Goal: Communication & Community: Share content

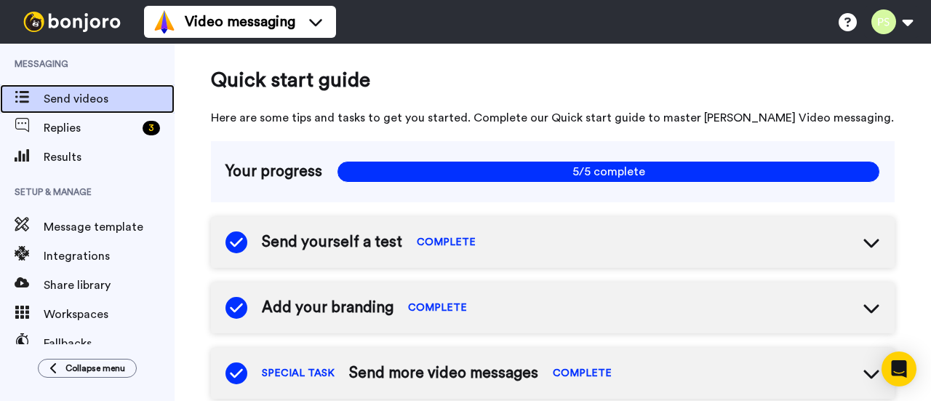
click at [62, 98] on span "Send videos" at bounding box center [109, 98] width 131 height 17
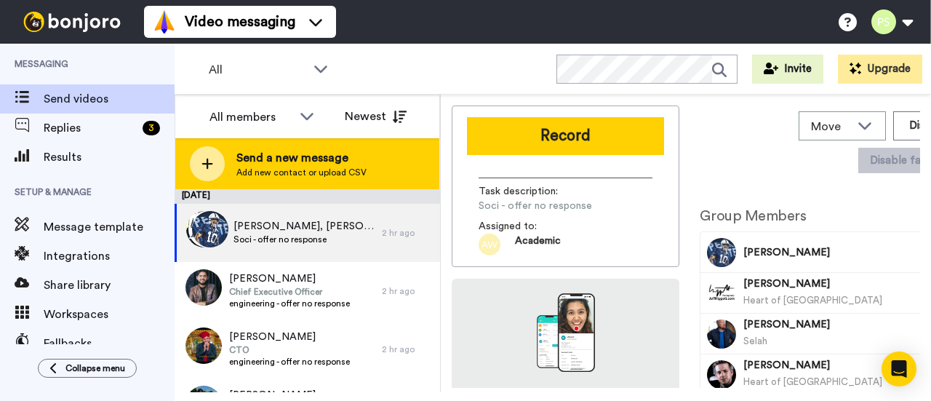
click at [320, 167] on span "Add new contact or upload CSV" at bounding box center [301, 173] width 130 height 12
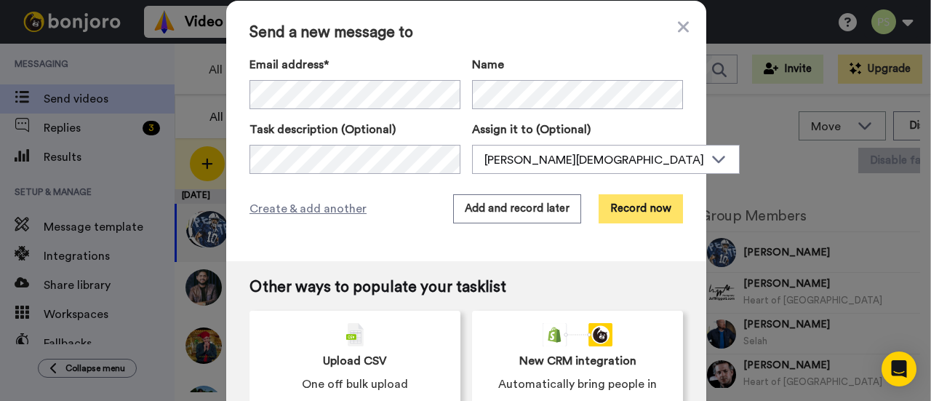
click at [635, 210] on button "Record now" at bounding box center [641, 208] width 84 height 29
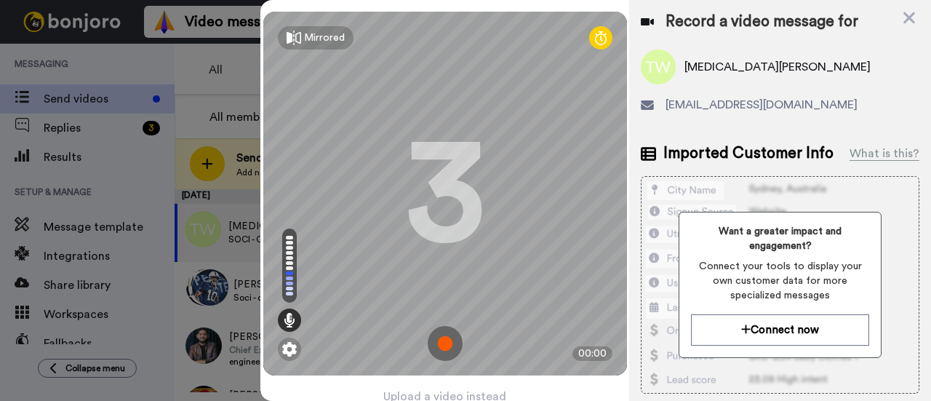
scroll to position [64, 0]
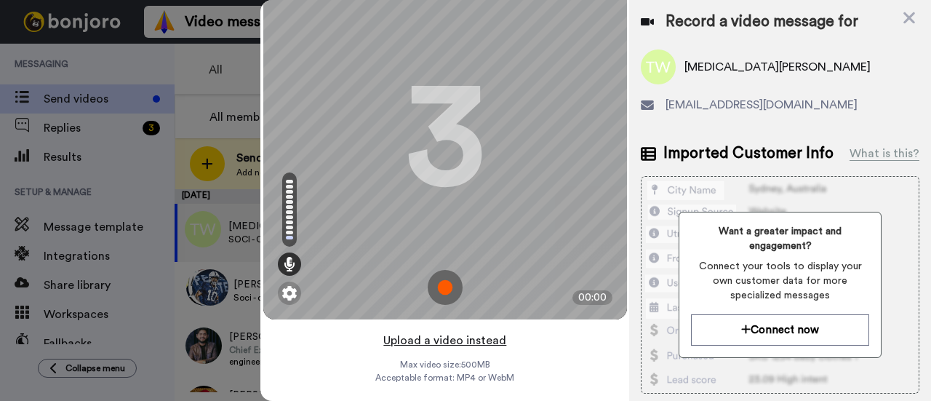
click at [464, 331] on button "Upload a video instead" at bounding box center [445, 340] width 132 height 19
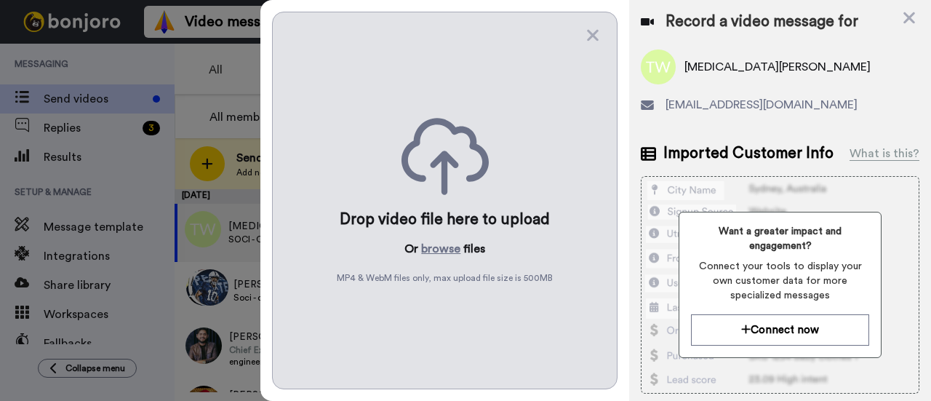
scroll to position [0, 0]
click at [447, 242] on button "browse" at bounding box center [440, 248] width 39 height 17
click at [429, 244] on button "browse" at bounding box center [440, 248] width 39 height 17
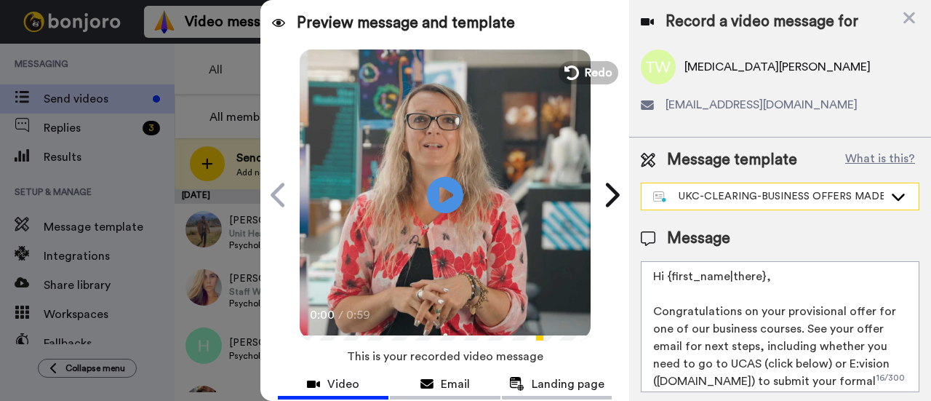
click at [826, 199] on div "UKC-CLEARING-BUSINESS OFFERS MADE" at bounding box center [768, 196] width 231 height 15
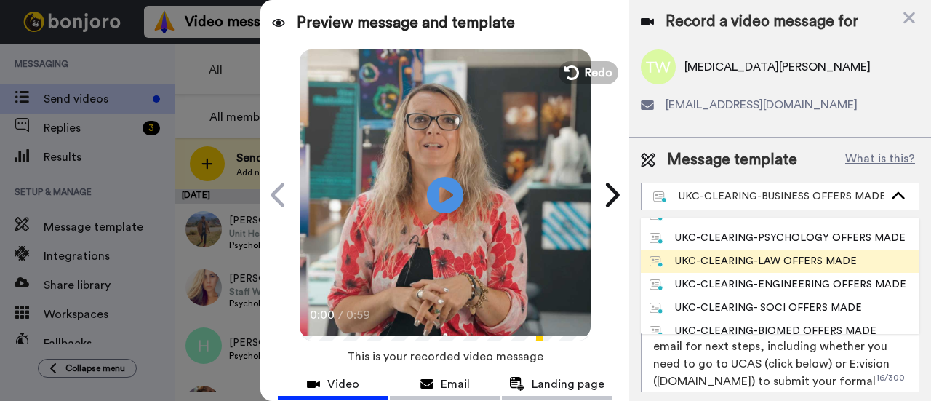
scroll to position [437, 0]
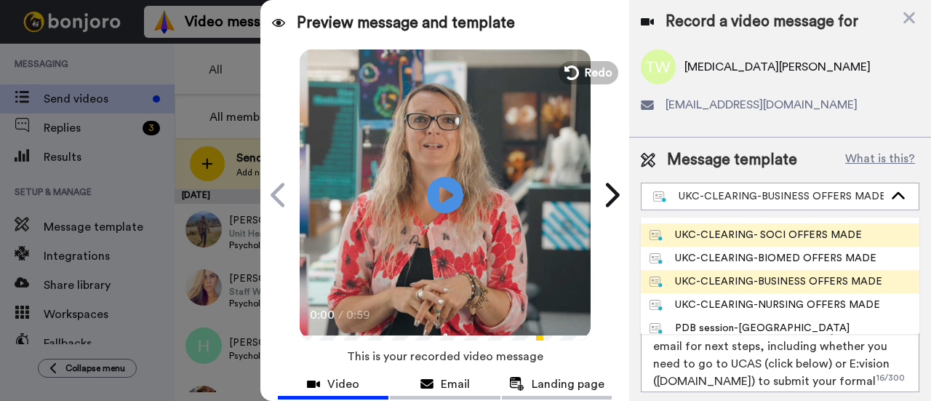
click at [810, 239] on div "UKC-CLEARING- SOCI OFFERS MADE" at bounding box center [756, 235] width 212 height 15
type textarea "Hi {first_name|there}, Congratulations on your provisional offer for one of our…"
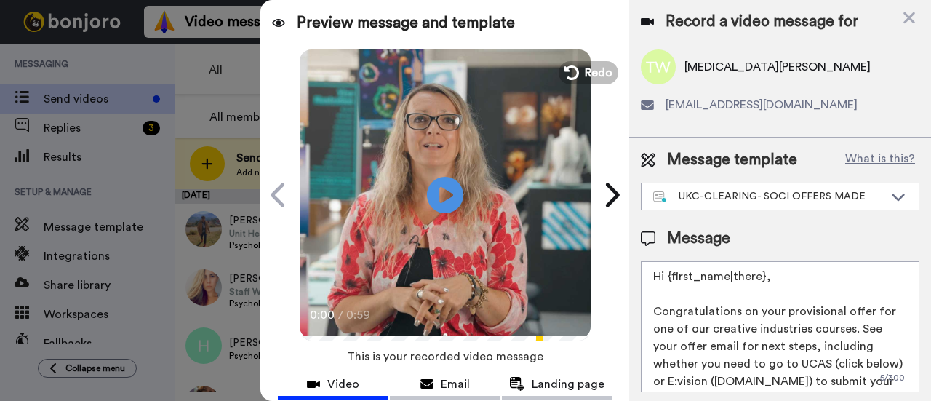
scroll to position [56, 0]
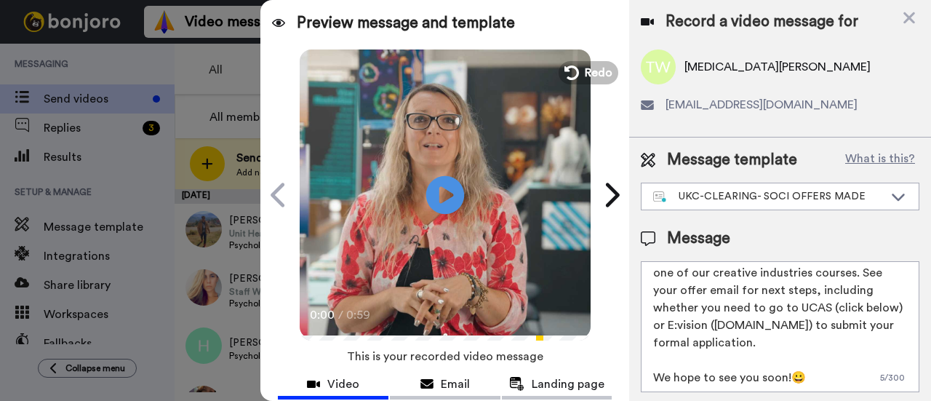
click at [445, 185] on icon at bounding box center [445, 194] width 39 height 39
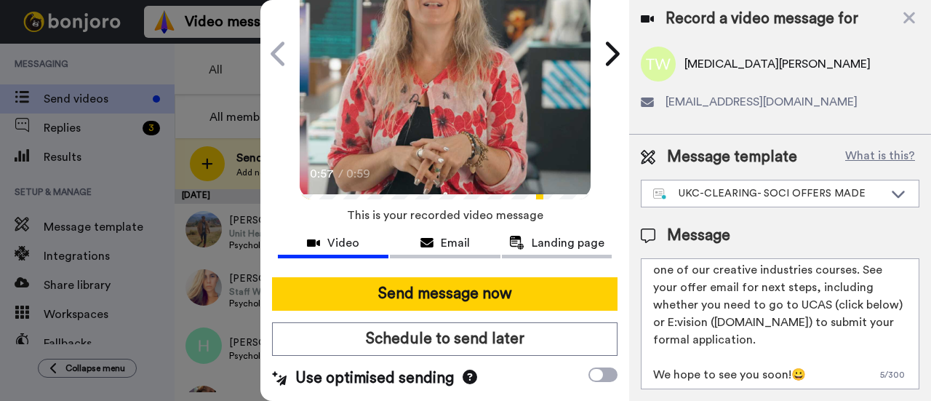
scroll to position [0, 0]
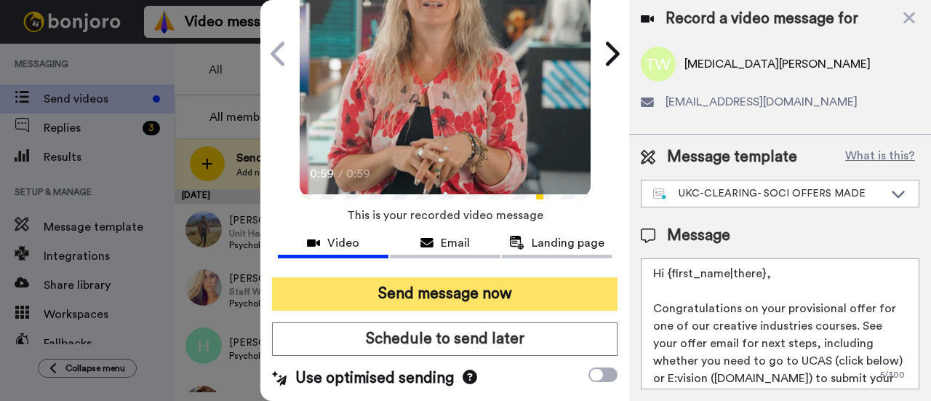
click at [473, 279] on button "Send message now" at bounding box center [445, 293] width 346 height 33
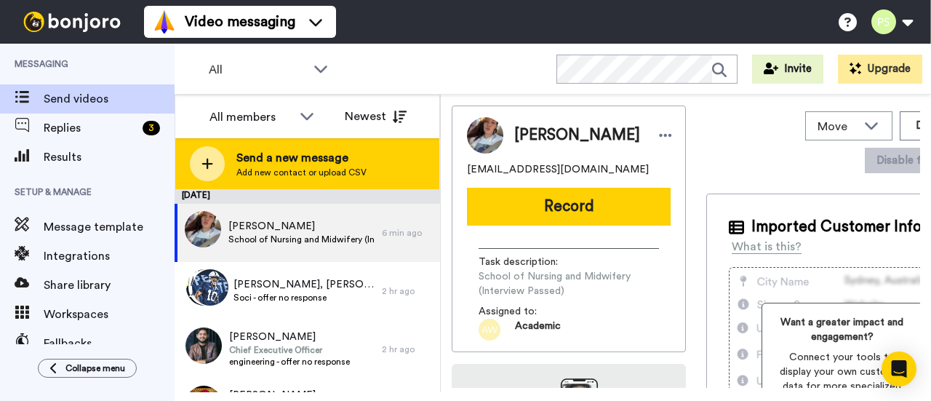
click at [373, 152] on div "Send a new message Add new contact or upload CSV" at bounding box center [307, 163] width 264 height 51
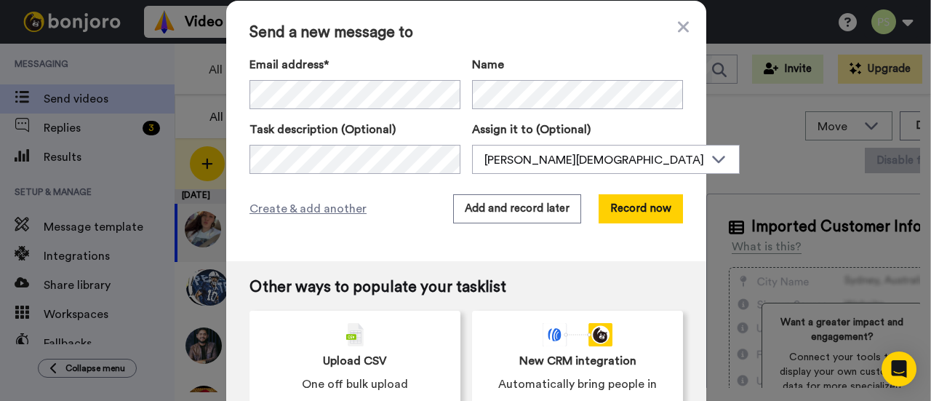
scroll to position [27, 0]
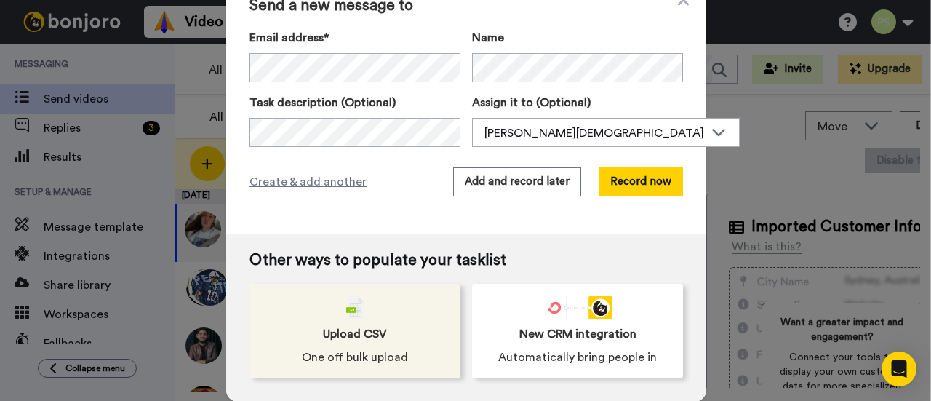
click at [323, 335] on span "Upload CSV" at bounding box center [355, 333] width 64 height 17
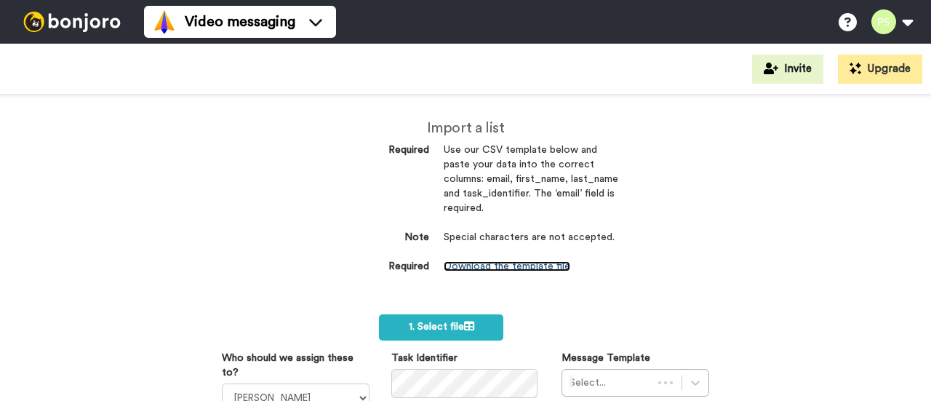
click at [501, 266] on link "Download the template file" at bounding box center [507, 266] width 127 height 10
click at [674, 230] on div "Import a list Required Use our CSV template below and paste your data into the …" at bounding box center [465, 248] width 931 height 306
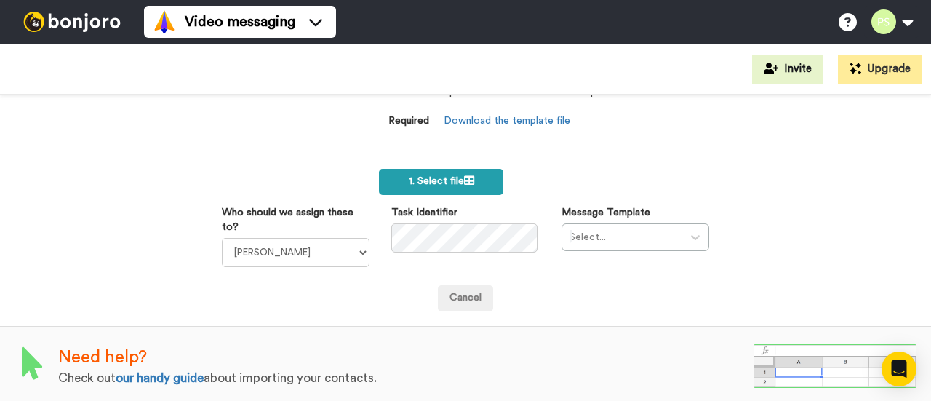
click at [445, 181] on span "1. Select file" at bounding box center [441, 181] width 65 height 10
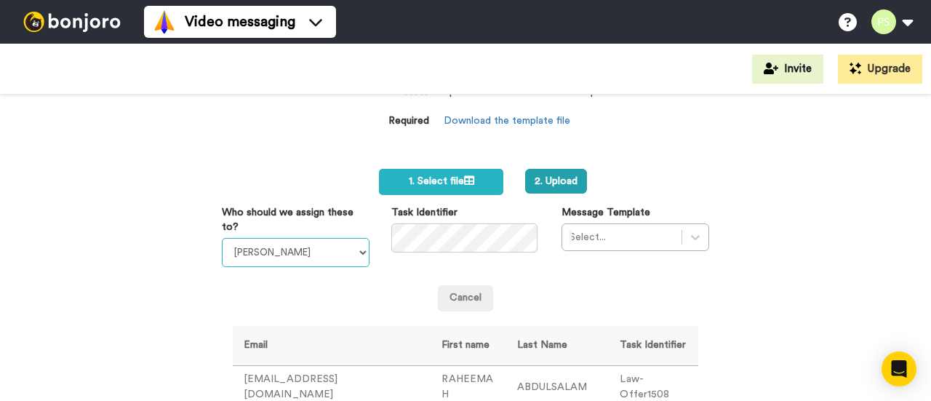
click at [355, 249] on select "Laura Wright Amarjit Duggal WLV Academic (FSE) Divandra Birla Bolutife Ademokoy…" at bounding box center [296, 252] width 148 height 29
select select "efbe207a-5ed1-4ced-b2ab-3967046d4c31"
click at [222, 238] on select "Laura Wright Amarjit Duggal WLV Academic (FSE) Divandra Birla Bolutife Ademokoy…" at bounding box center [296, 252] width 148 height 29
click at [687, 234] on div "Select..." at bounding box center [636, 237] width 148 height 28
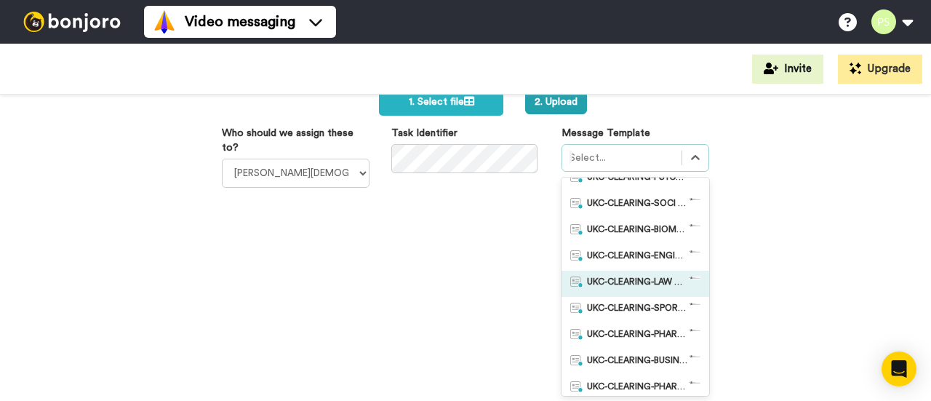
click at [632, 285] on span "UKC-CLEARING-LAW OFFER NO RESPONSE" at bounding box center [638, 284] width 102 height 15
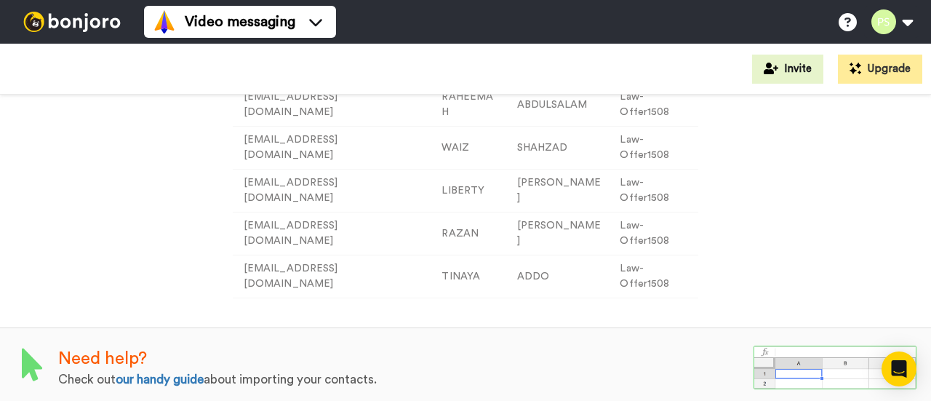
scroll to position [210, 0]
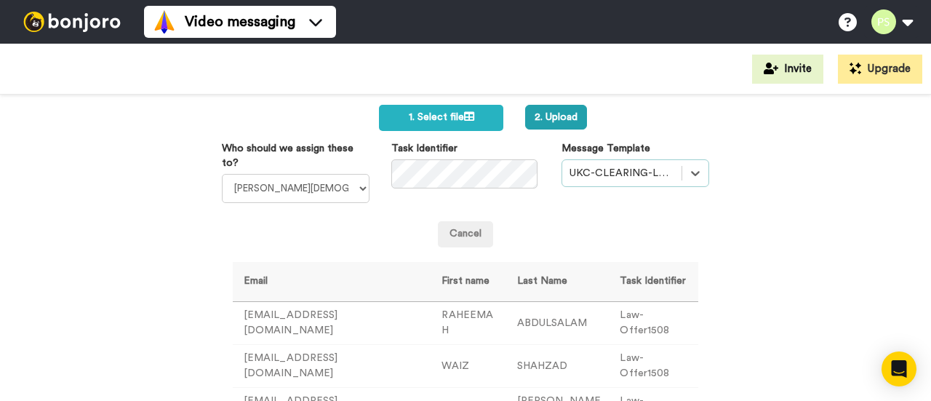
click at [596, 166] on div "UKC-CLEARING-LAW OFFER NO RESPONSE" at bounding box center [621, 173] width 119 height 23
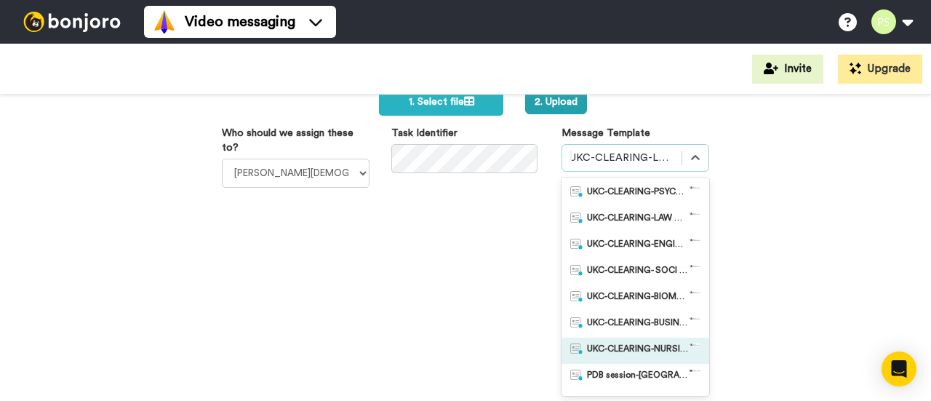
scroll to position [274, 0]
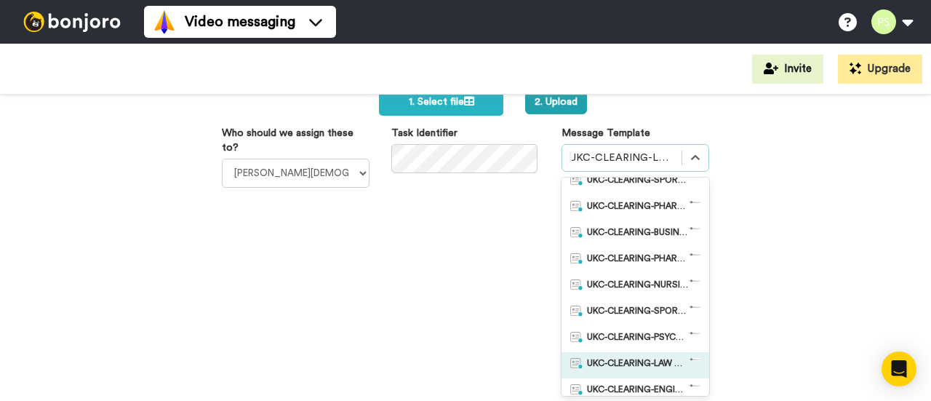
click at [635, 365] on span "UKC-CLEARING-LAW OFFERS MADE" at bounding box center [638, 365] width 102 height 15
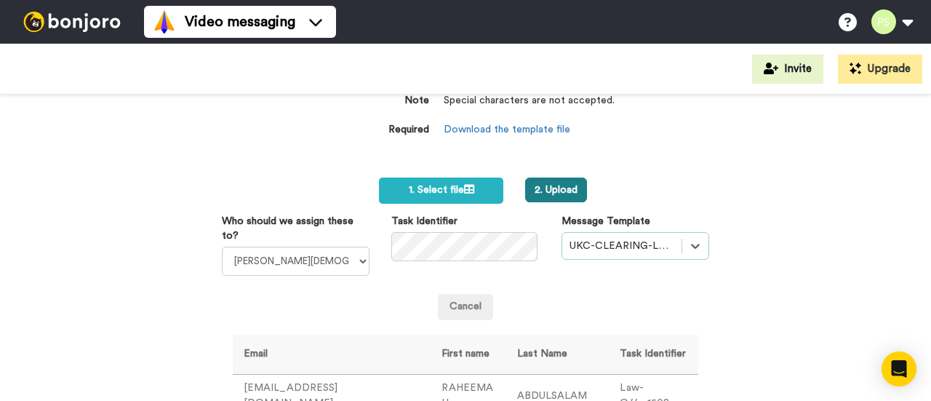
scroll to position [64, 0]
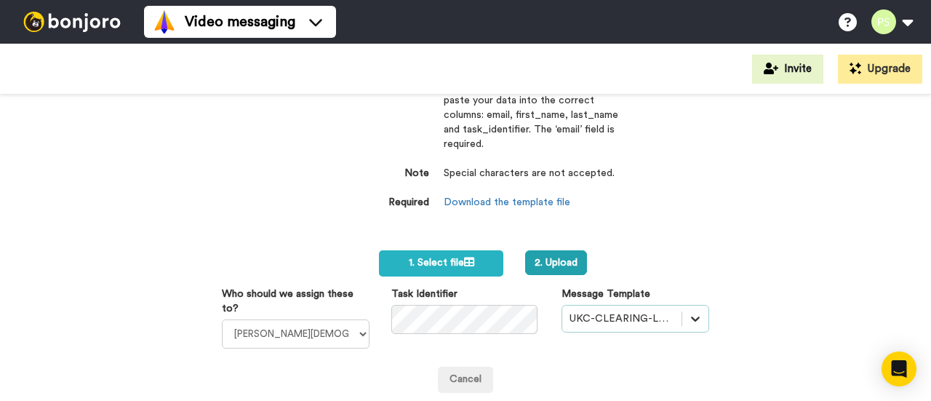
click at [684, 318] on div "option UKC-CLEARING-LAW OFFERS MADE, selected. Select is focused ,type to refin…" at bounding box center [636, 319] width 148 height 28
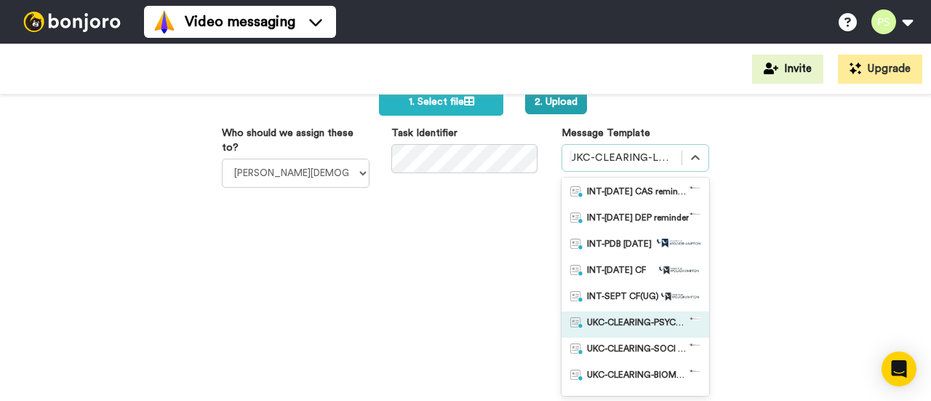
scroll to position [73, 0]
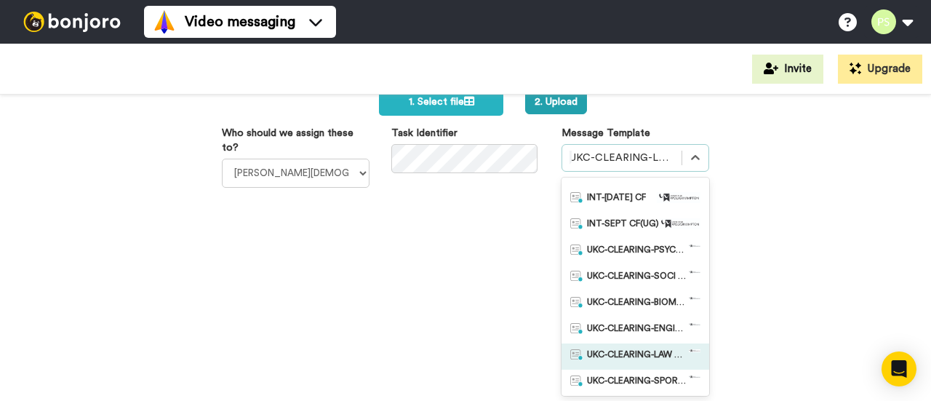
click at [648, 349] on span "UKC-CLEARING-LAW OFFER NO RESPONSE" at bounding box center [638, 356] width 102 height 15
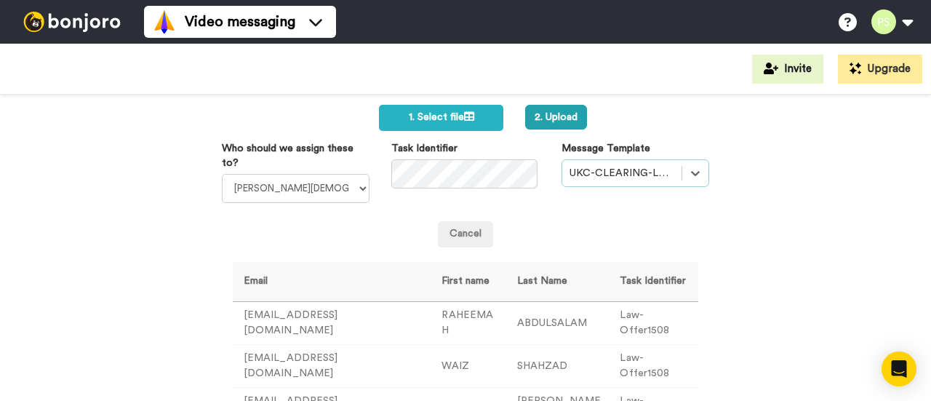
scroll to position [137, 0]
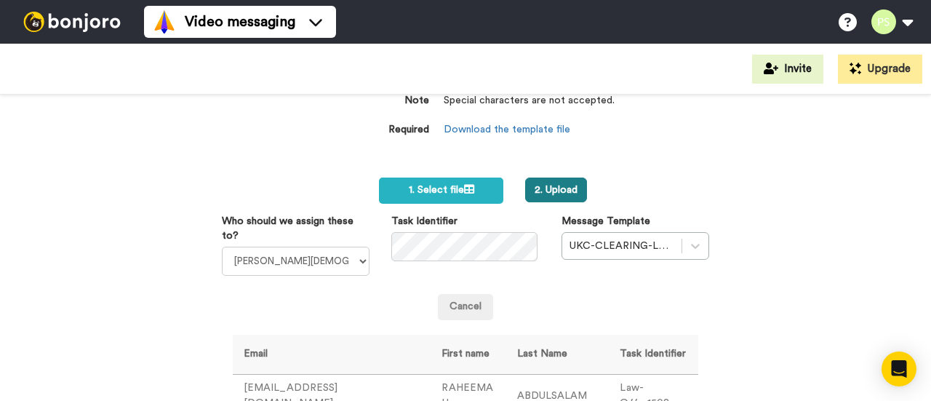
click at [569, 192] on button "2. Upload" at bounding box center [556, 190] width 62 height 25
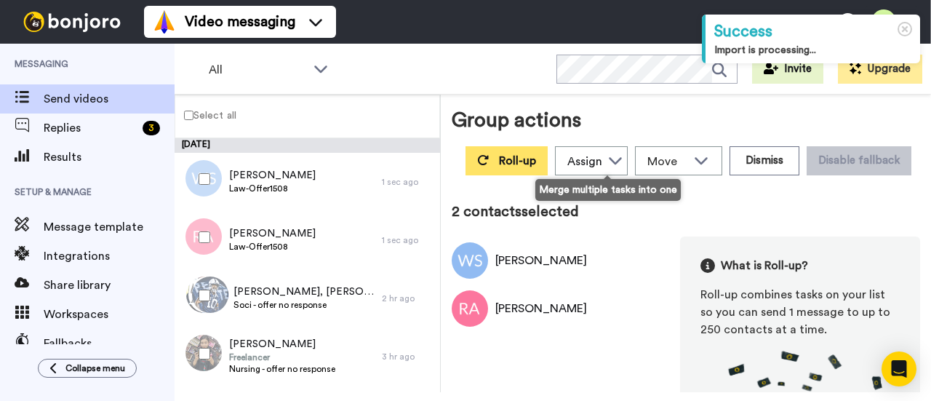
click at [536, 164] on span "Roll-up" at bounding box center [517, 161] width 37 height 12
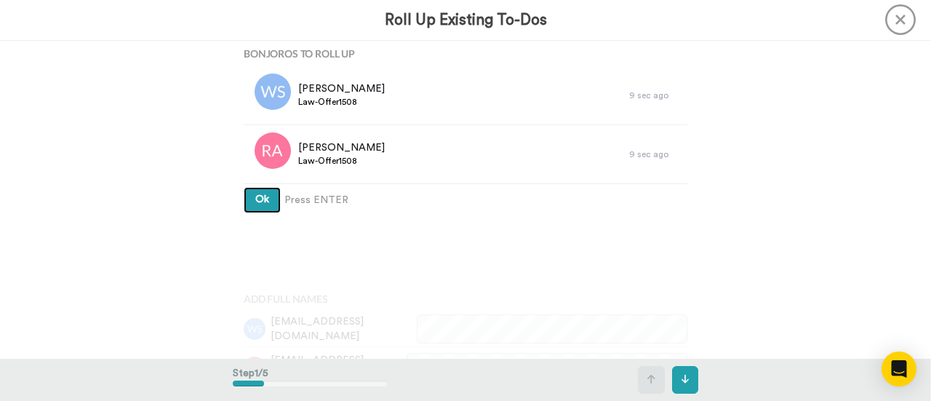
click at [249, 201] on button "Ok" at bounding box center [262, 200] width 37 height 26
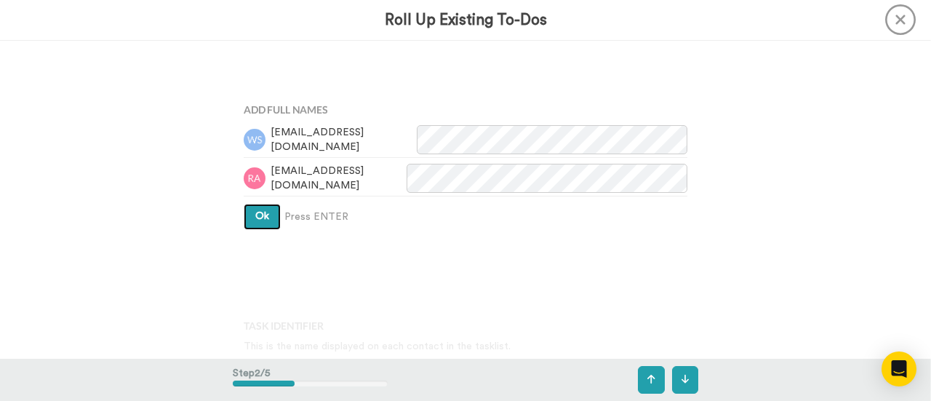
click at [258, 212] on span "Ok" at bounding box center [262, 216] width 14 height 10
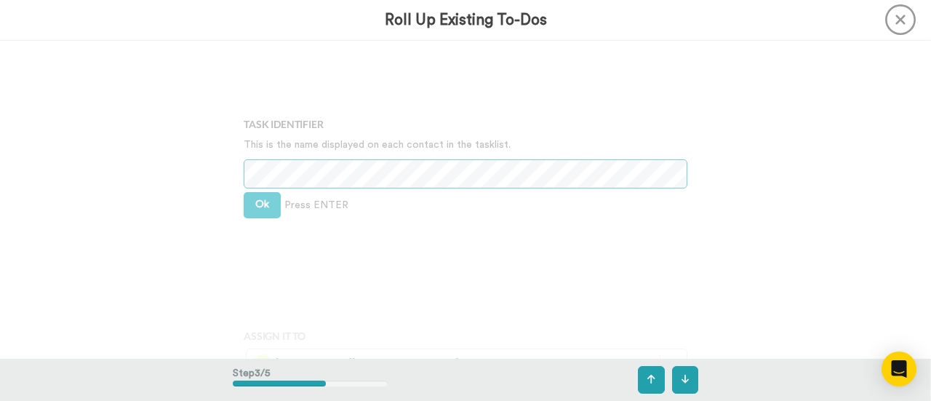
scroll to position [392, 0]
click at [261, 200] on span "Ok" at bounding box center [262, 203] width 14 height 10
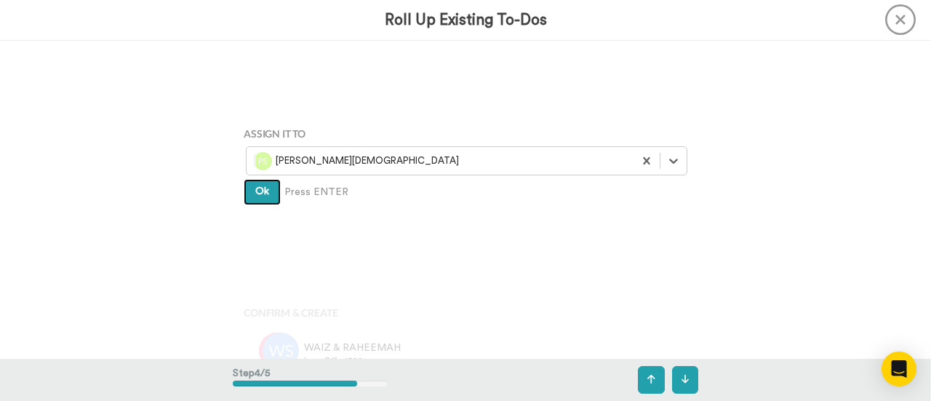
click at [269, 196] on button "Ok" at bounding box center [262, 192] width 37 height 26
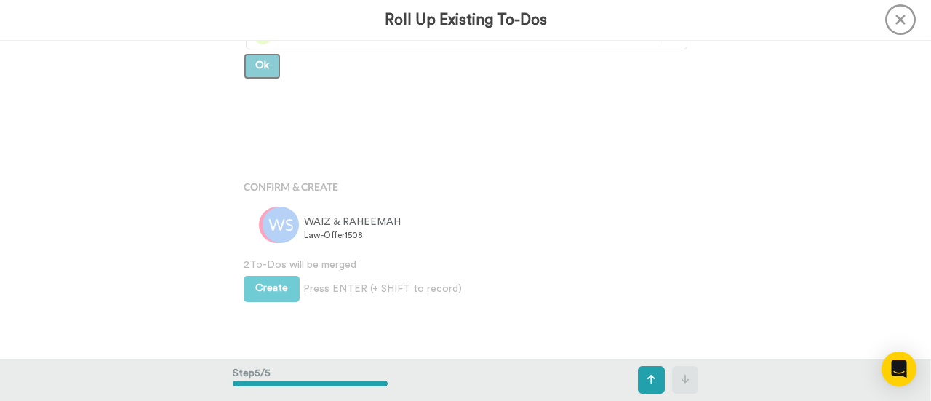
scroll to position [735, 0]
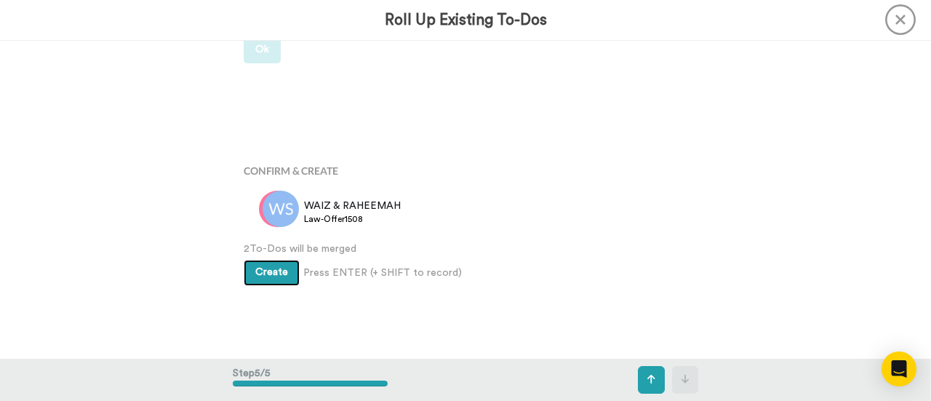
click at [279, 264] on button "Create" at bounding box center [272, 273] width 56 height 26
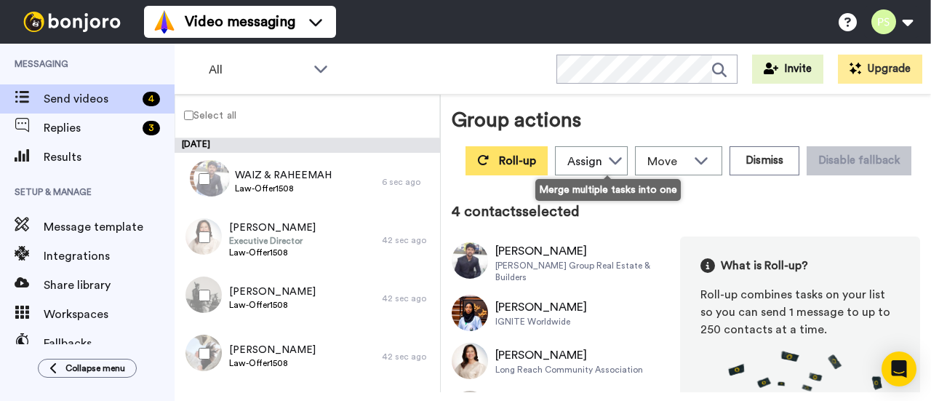
click at [548, 164] on button "Roll-up" at bounding box center [507, 160] width 82 height 29
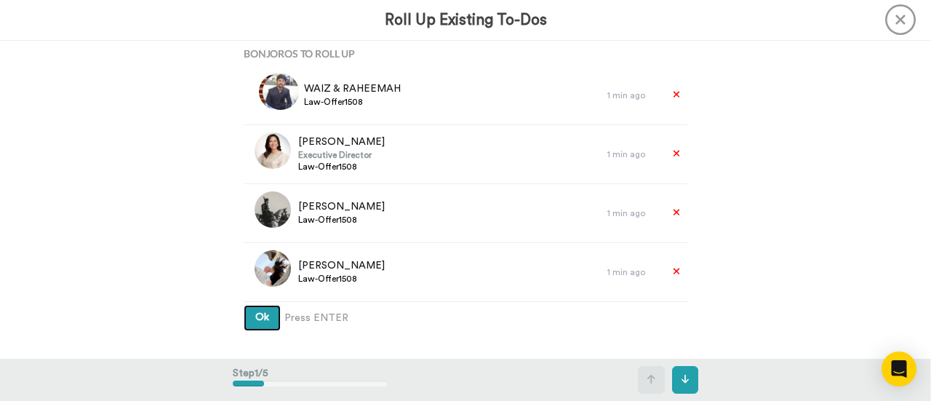
click at [272, 309] on button "Ok" at bounding box center [262, 318] width 37 height 26
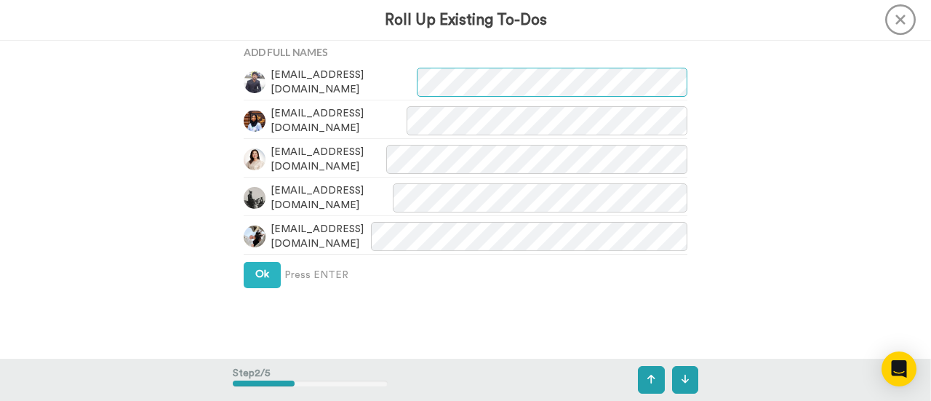
scroll to position [365, 0]
click at [263, 277] on span "Ok" at bounding box center [262, 274] width 14 height 10
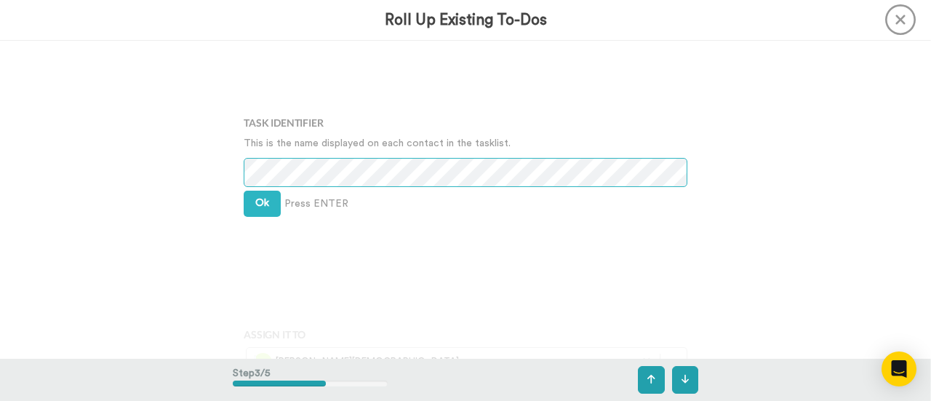
scroll to position [626, 0]
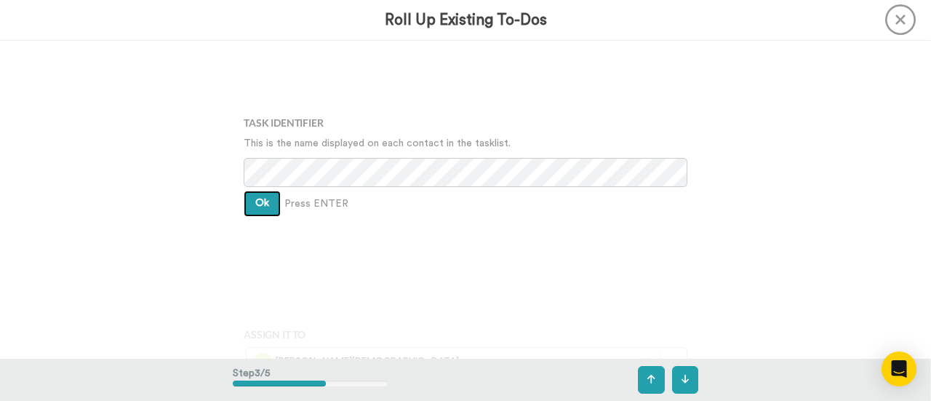
click at [259, 206] on span "Ok" at bounding box center [262, 203] width 14 height 10
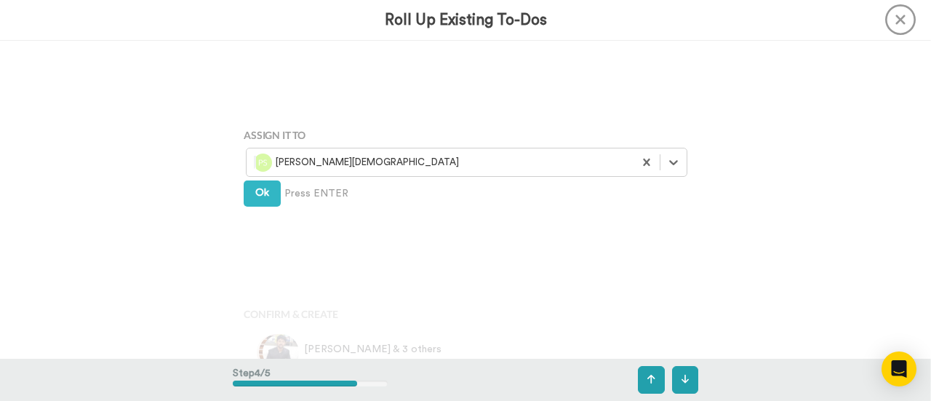
scroll to position [827, 0]
click at [266, 196] on button "Ok" at bounding box center [262, 192] width 37 height 26
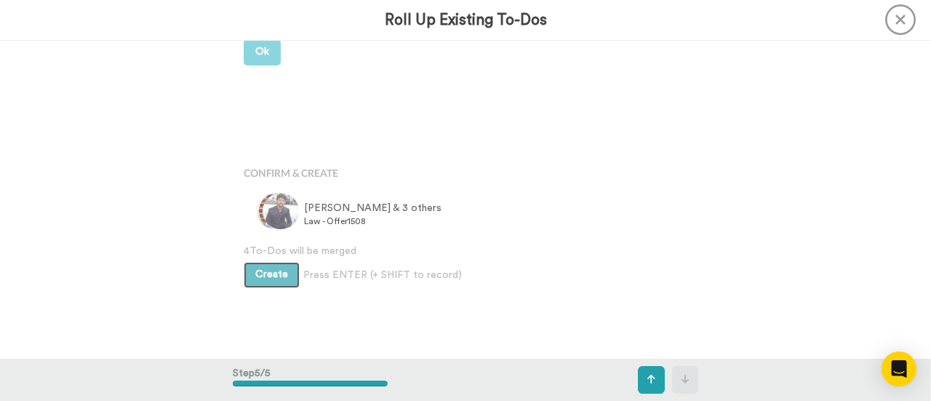
scroll to position [969, 0]
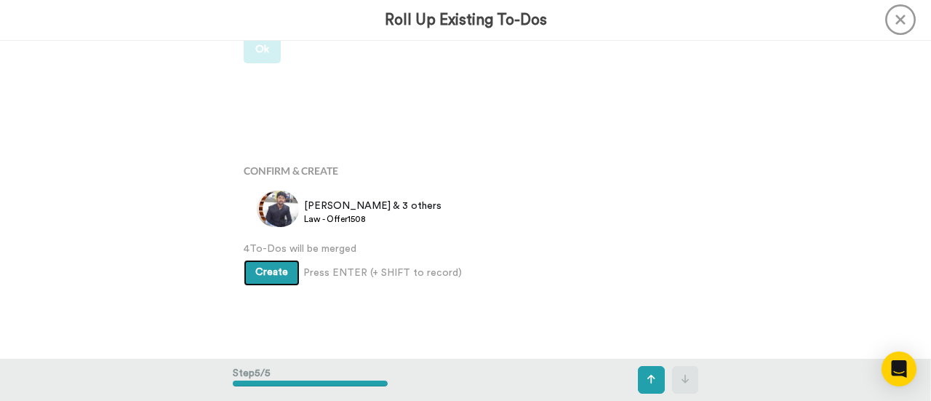
click at [267, 274] on span "Create" at bounding box center [271, 272] width 33 height 10
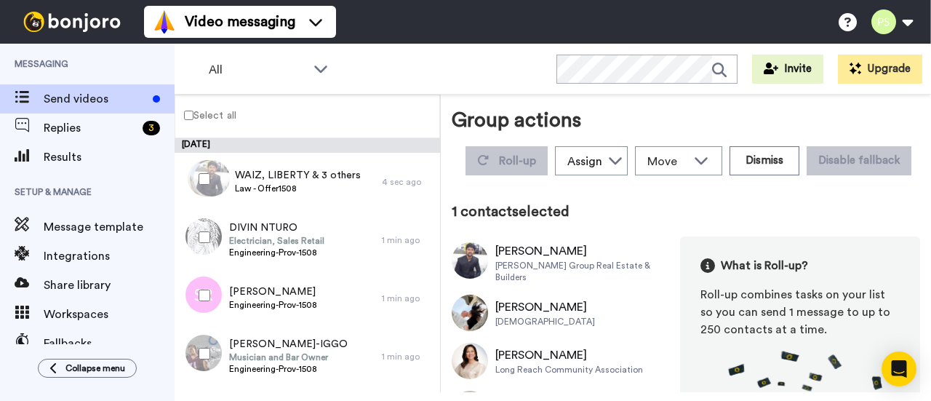
click at [522, 181] on div "Roll-up Assign [PERSON_NAME] [PERSON_NAME] WLV Academic (FSE) [PERSON_NAME] Ade…" at bounding box center [689, 160] width 464 height 41
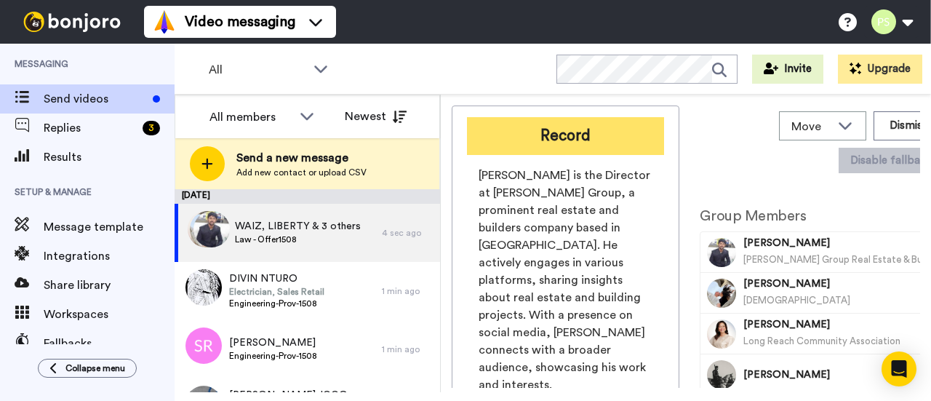
click at [595, 144] on button "Record" at bounding box center [565, 136] width 197 height 38
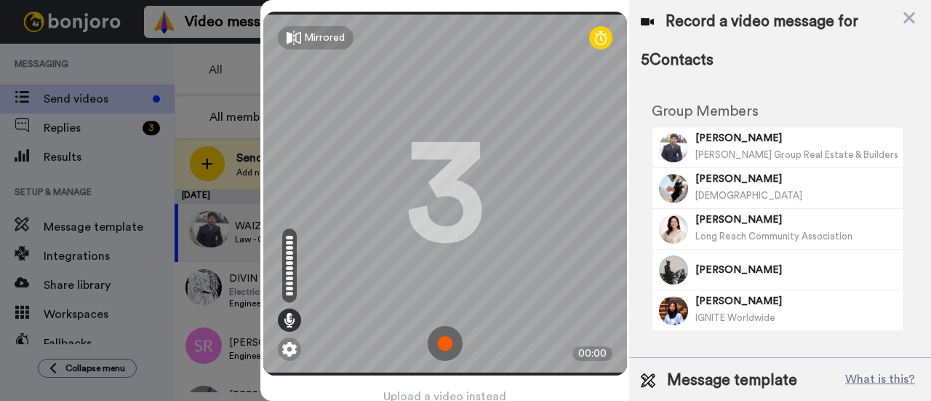
click at [811, 101] on div "Group Members WAIZ SHAHZAD Al-Waiz Group Real Estate & Builders LIBERTY WATSON-…" at bounding box center [778, 217] width 274 height 257
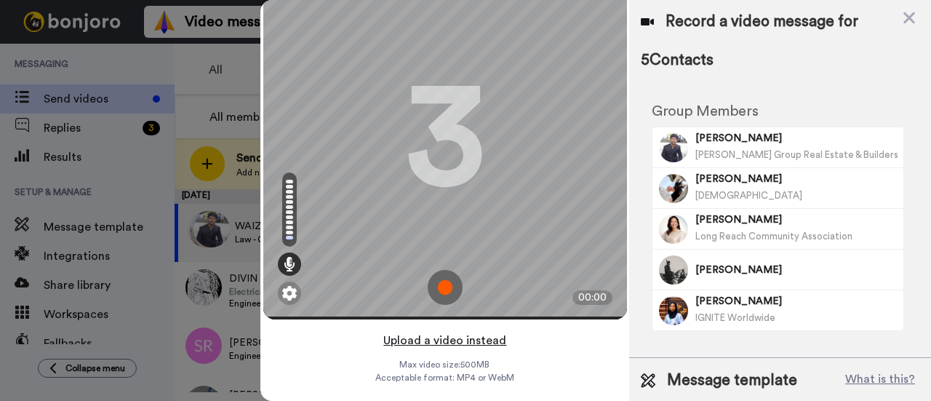
click at [471, 331] on button "Upload a video instead" at bounding box center [445, 340] width 132 height 19
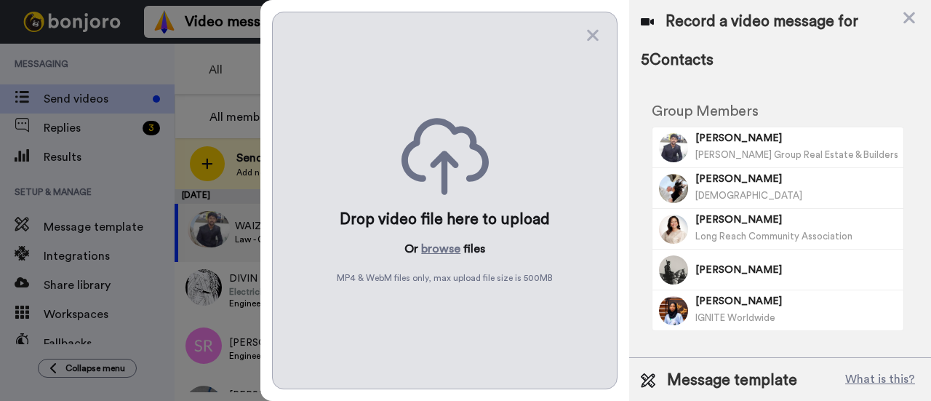
scroll to position [0, 0]
click at [432, 245] on button "browse" at bounding box center [440, 248] width 39 height 17
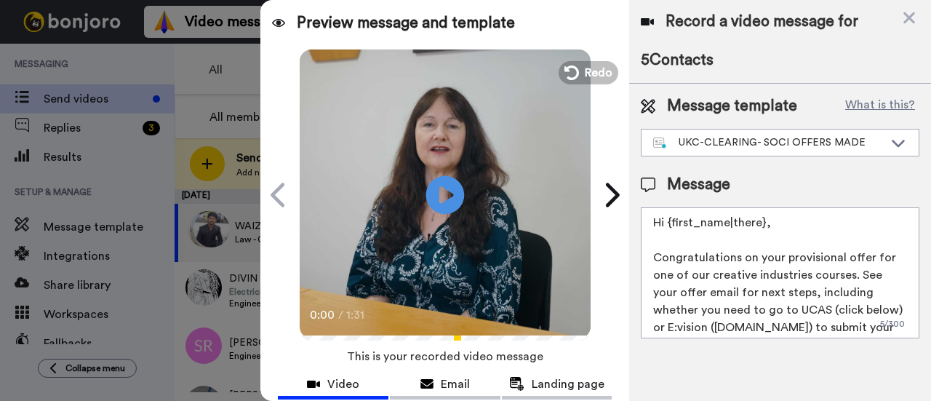
click at [445, 187] on icon at bounding box center [445, 194] width 39 height 39
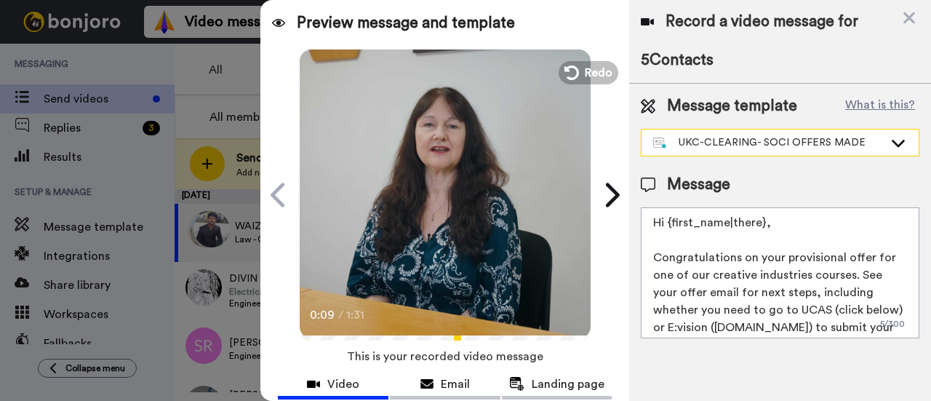
click at [856, 145] on div "UKC-CLEARING- SOCI OFFERS MADE" at bounding box center [768, 142] width 231 height 15
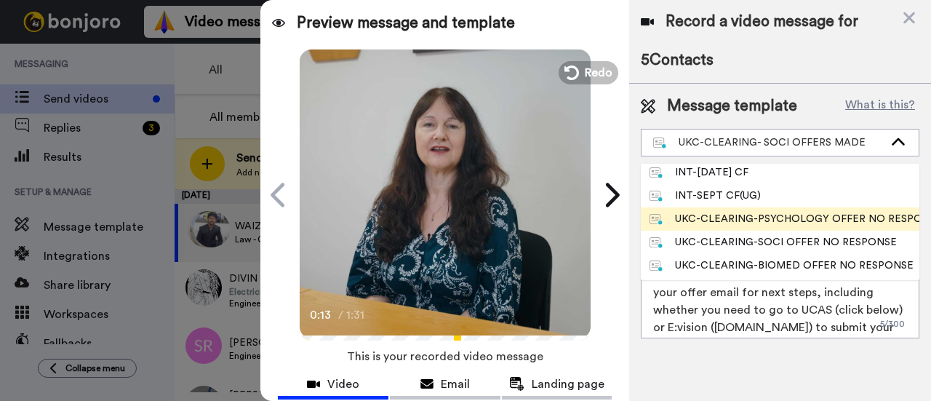
scroll to position [146, 0]
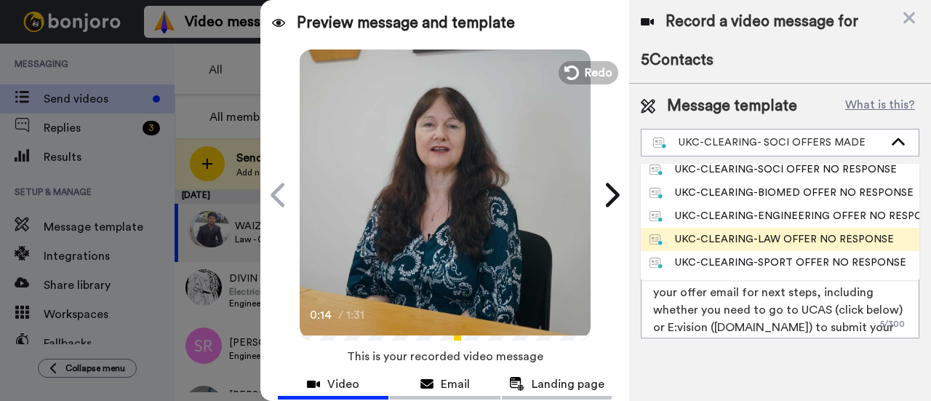
click at [883, 240] on div "UKC-CLEARING-LAW OFFER NO RESPONSE" at bounding box center [772, 239] width 244 height 15
type textarea "Hi {first_name|there}, Congratulations on your offer for one of our law courses…"
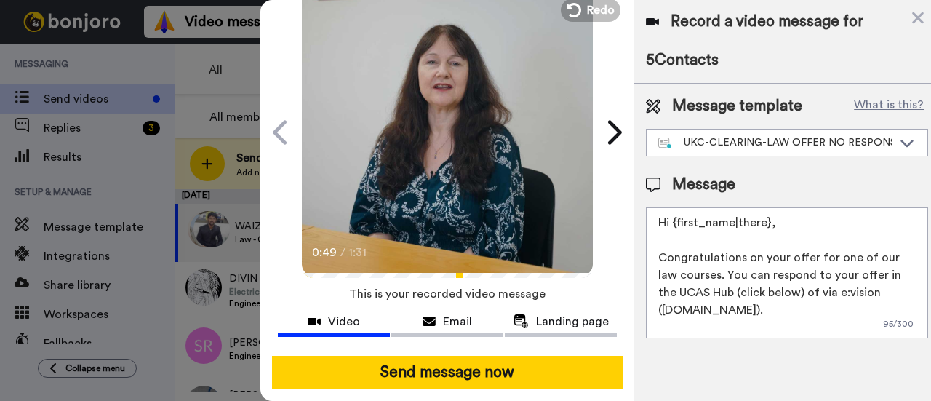
scroll to position [21, 0]
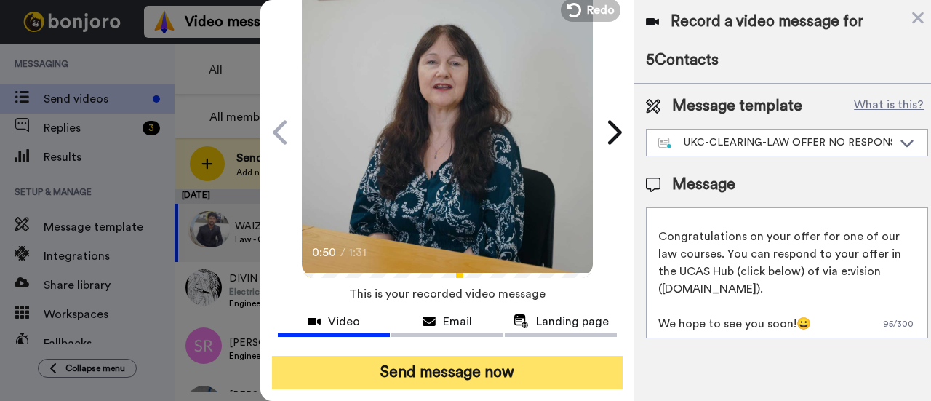
click at [571, 357] on button "Send message now" at bounding box center [447, 372] width 351 height 33
